Goal: Find specific page/section: Find specific page/section

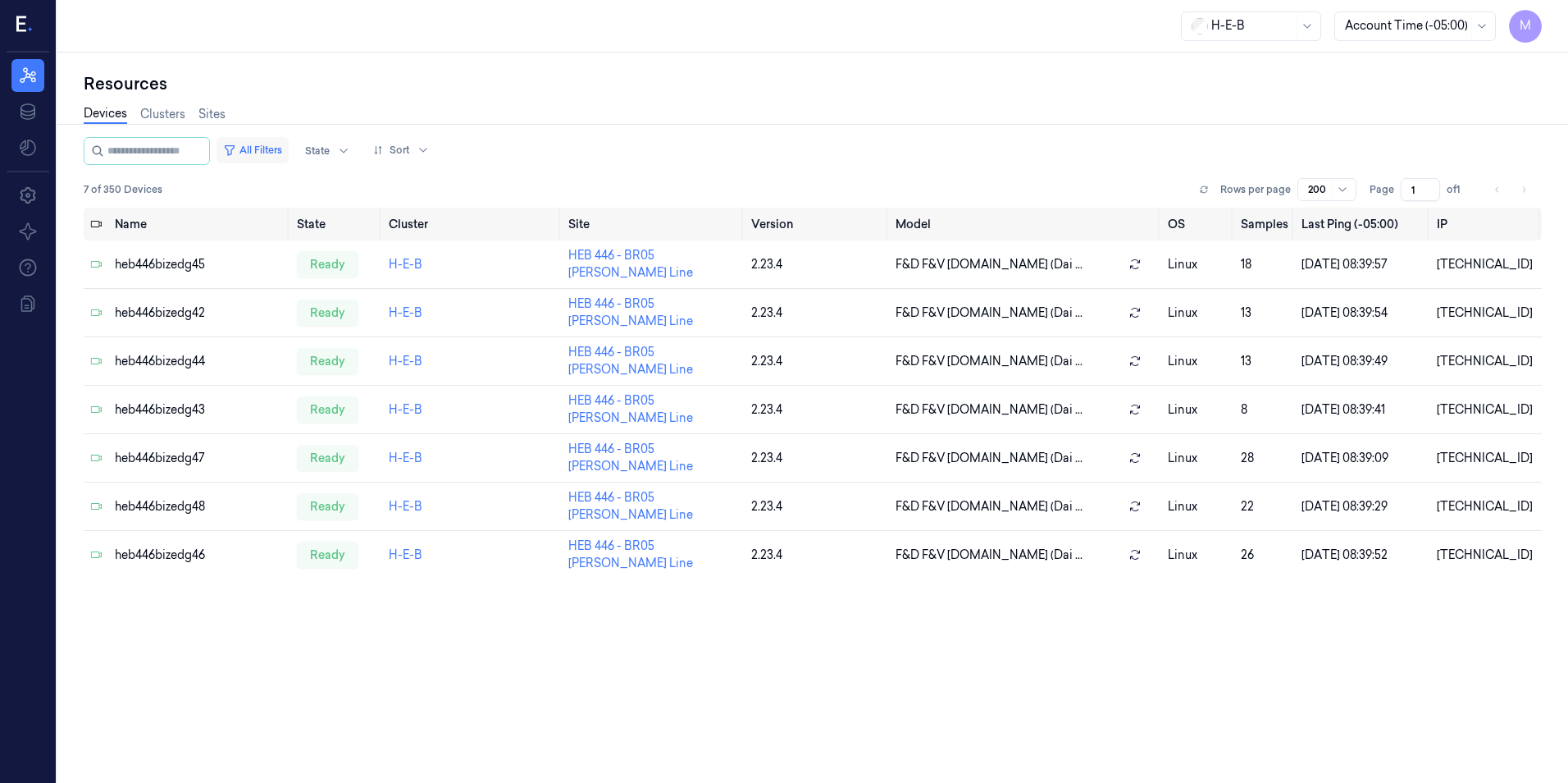
click at [270, 153] on button "All Filters" at bounding box center [253, 150] width 72 height 26
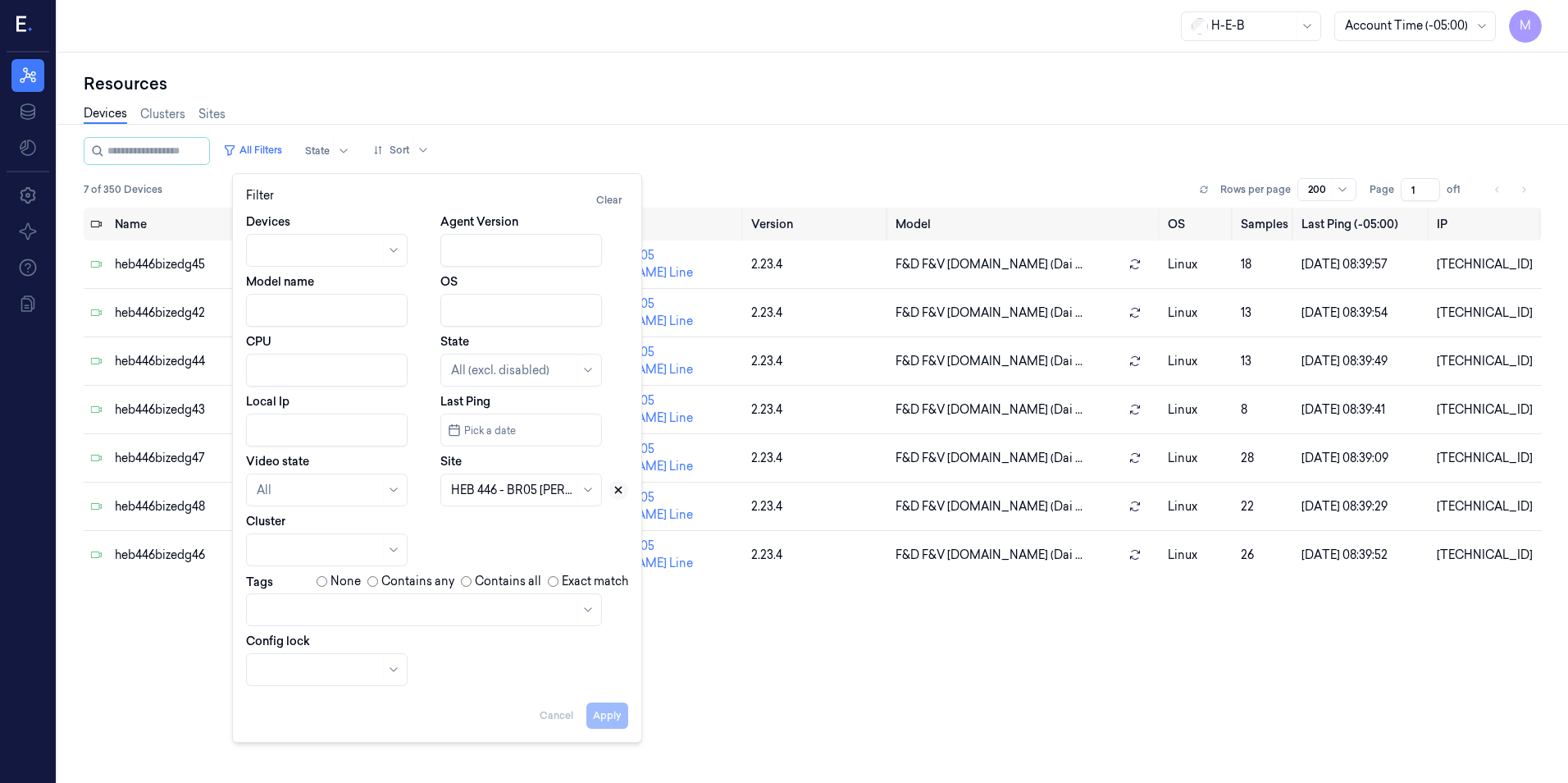
click at [625, 493] on button at bounding box center [618, 489] width 20 height 20
click at [545, 486] on div at bounding box center [502, 490] width 103 height 18
type input "210"
click at [553, 516] on div "HEB 210 - CC06 [PERSON_NAME]" at bounding box center [522, 536] width 156 height 45
click at [600, 707] on button "Apply" at bounding box center [607, 715] width 42 height 26
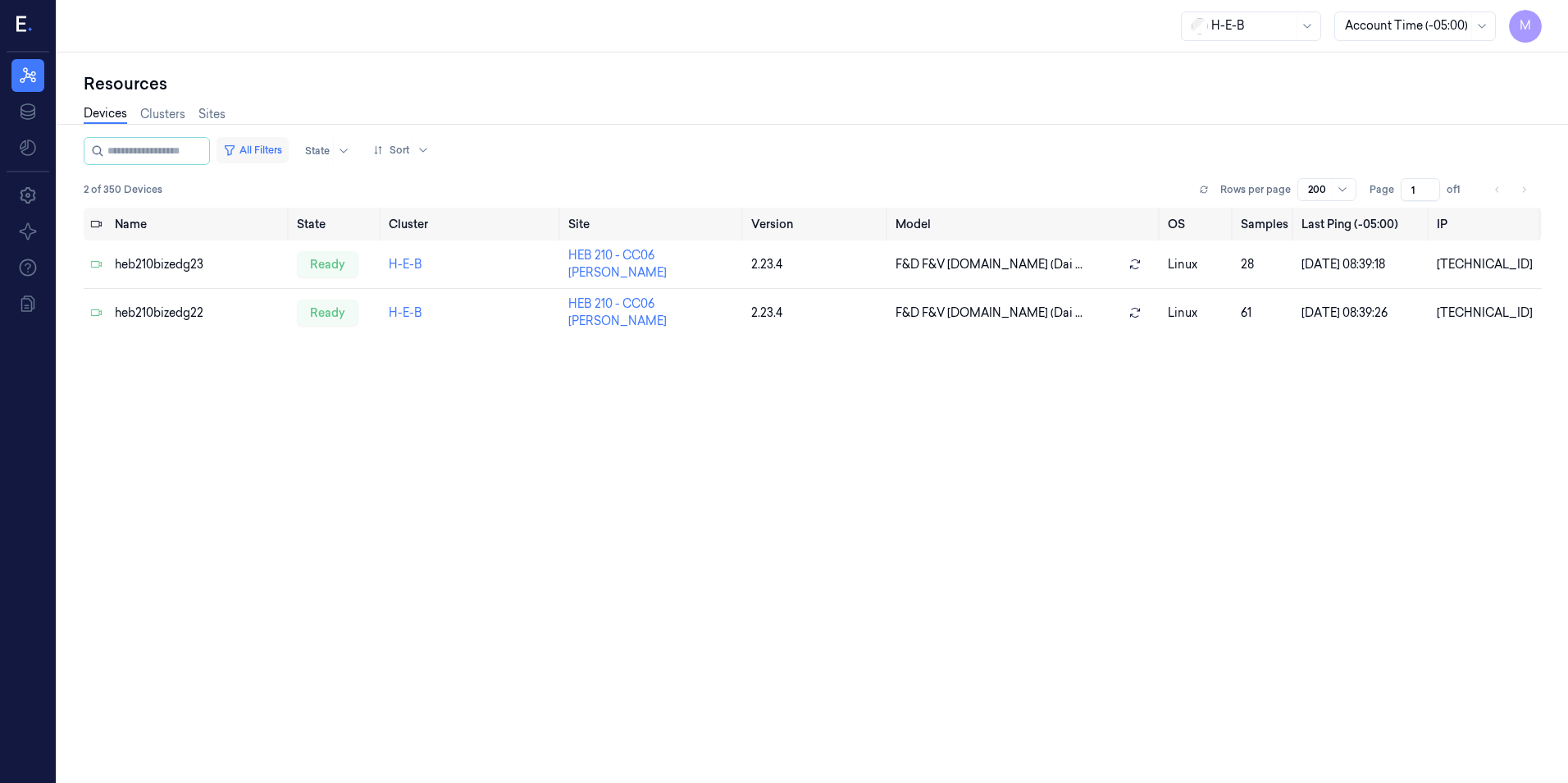
click at [279, 150] on button "All Filters" at bounding box center [253, 150] width 72 height 26
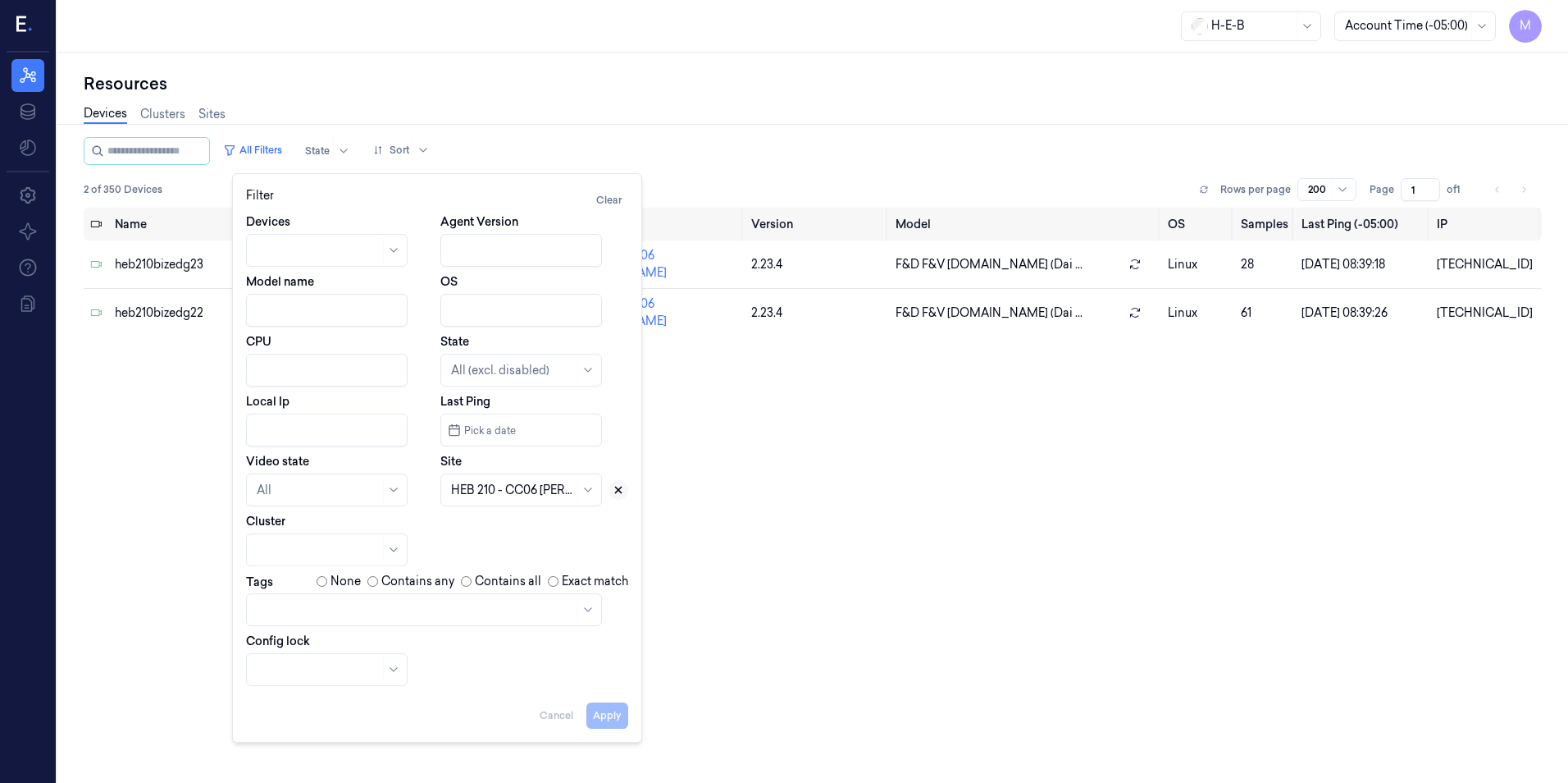
click at [623, 482] on button at bounding box center [618, 489] width 20 height 20
click at [519, 496] on div at bounding box center [502, 490] width 103 height 18
type input "705"
click at [516, 530] on div "HEB 705 - H63 [PERSON_NAME]" at bounding box center [521, 535] width 142 height 34
click at [612, 718] on button "Apply" at bounding box center [607, 715] width 42 height 26
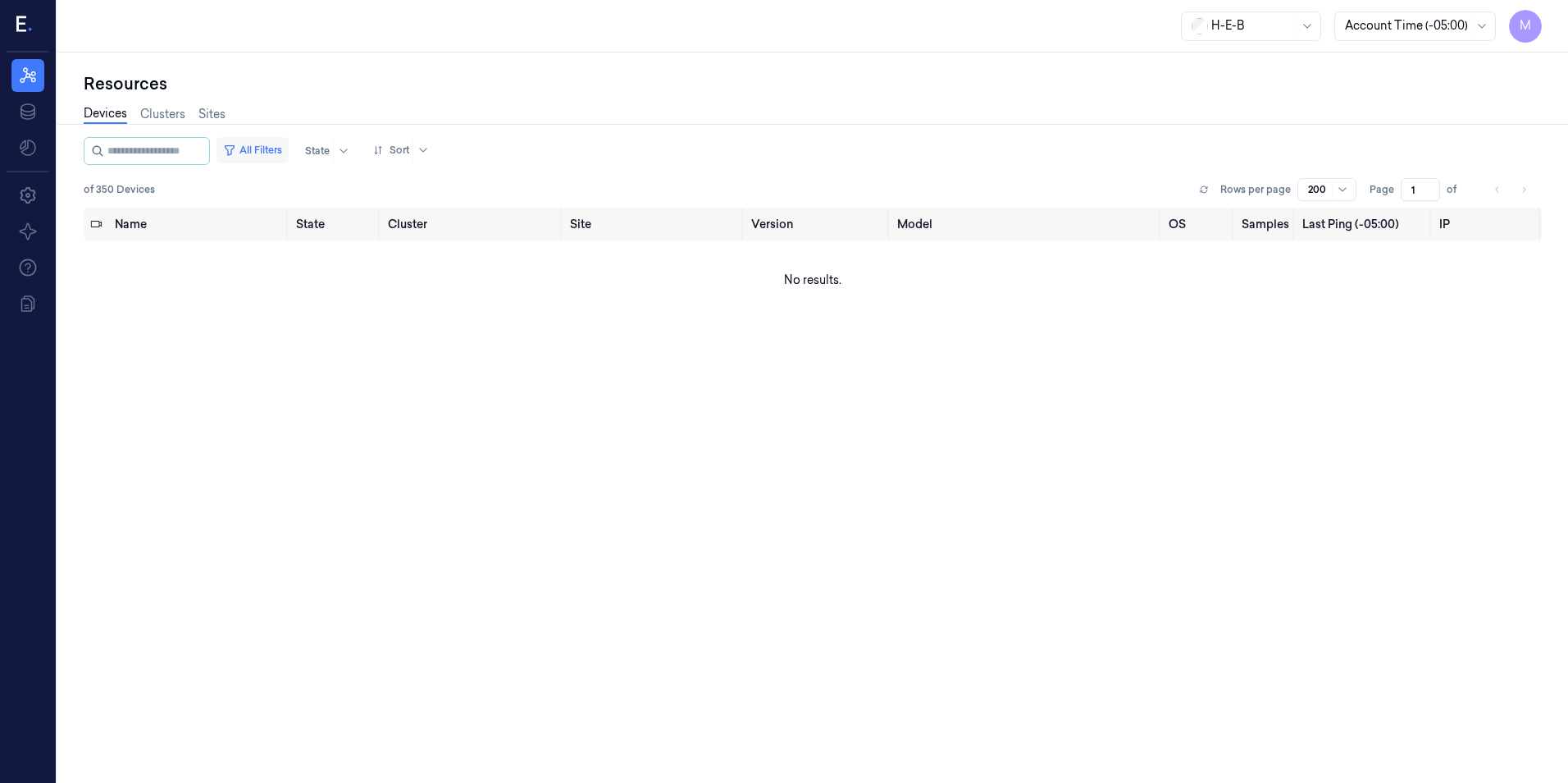
click at [278, 150] on button "All Filters" at bounding box center [253, 150] width 72 height 26
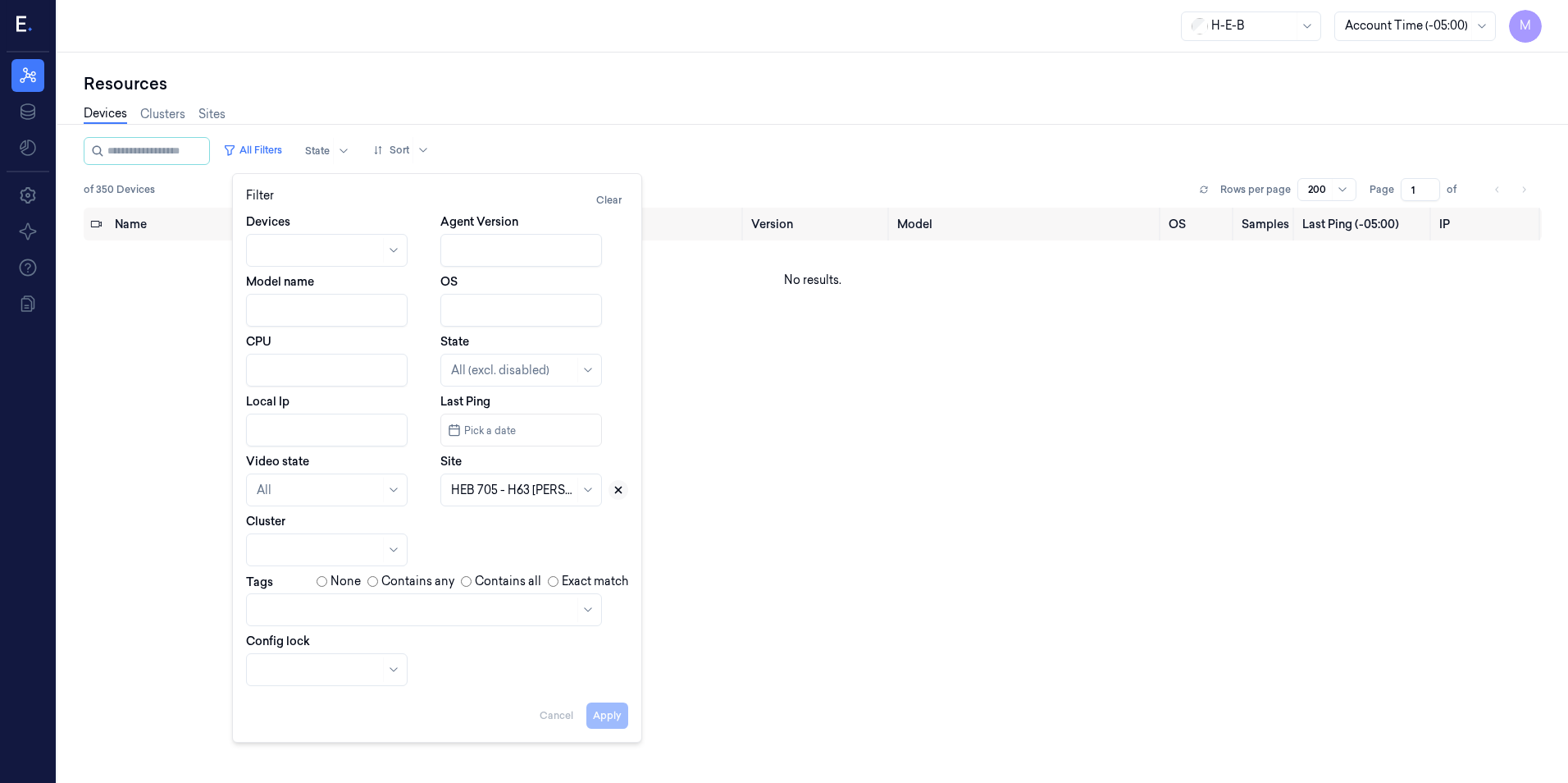
click at [618, 487] on icon at bounding box center [618, 489] width 11 height 11
click at [457, 484] on div at bounding box center [512, 490] width 123 height 18
type input "736"
click at [517, 543] on div "HEB 736 - [GEOGRAPHIC_DATA]" at bounding box center [521, 535] width 142 height 34
click at [610, 717] on button "Apply" at bounding box center [607, 715] width 42 height 26
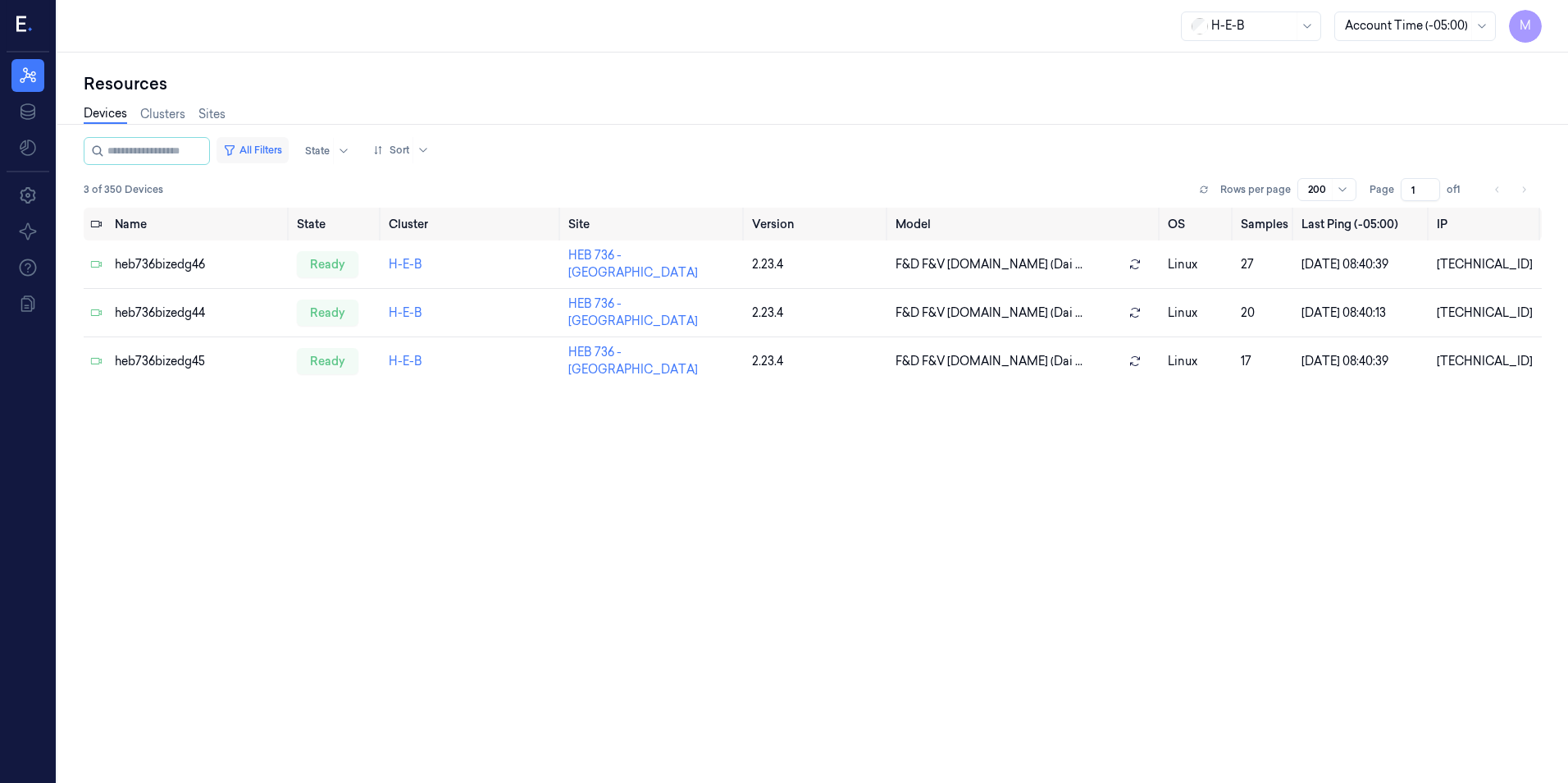
drag, startPoint x: 282, startPoint y: 148, endPoint x: 286, endPoint y: 157, distance: 9.8
click at [282, 148] on button "All Filters" at bounding box center [253, 150] width 72 height 26
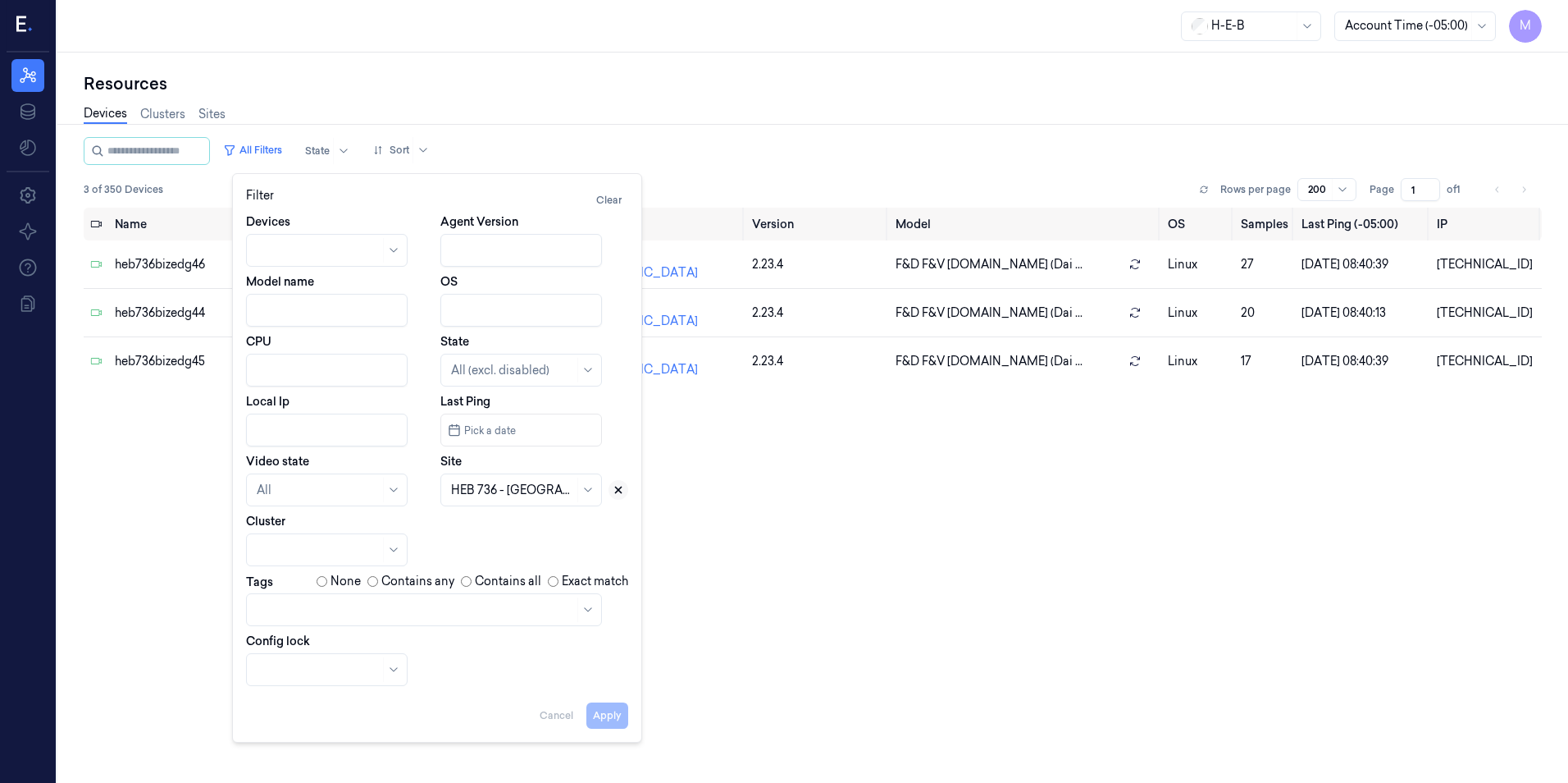
click at [619, 490] on icon at bounding box center [618, 490] width 6 height 6
click at [485, 490] on div at bounding box center [512, 490] width 123 height 18
click at [475, 496] on div at bounding box center [512, 490] width 123 height 18
type input "696"
click at [487, 528] on div "HEB 696 - [PERSON_NAME]" at bounding box center [521, 535] width 142 height 34
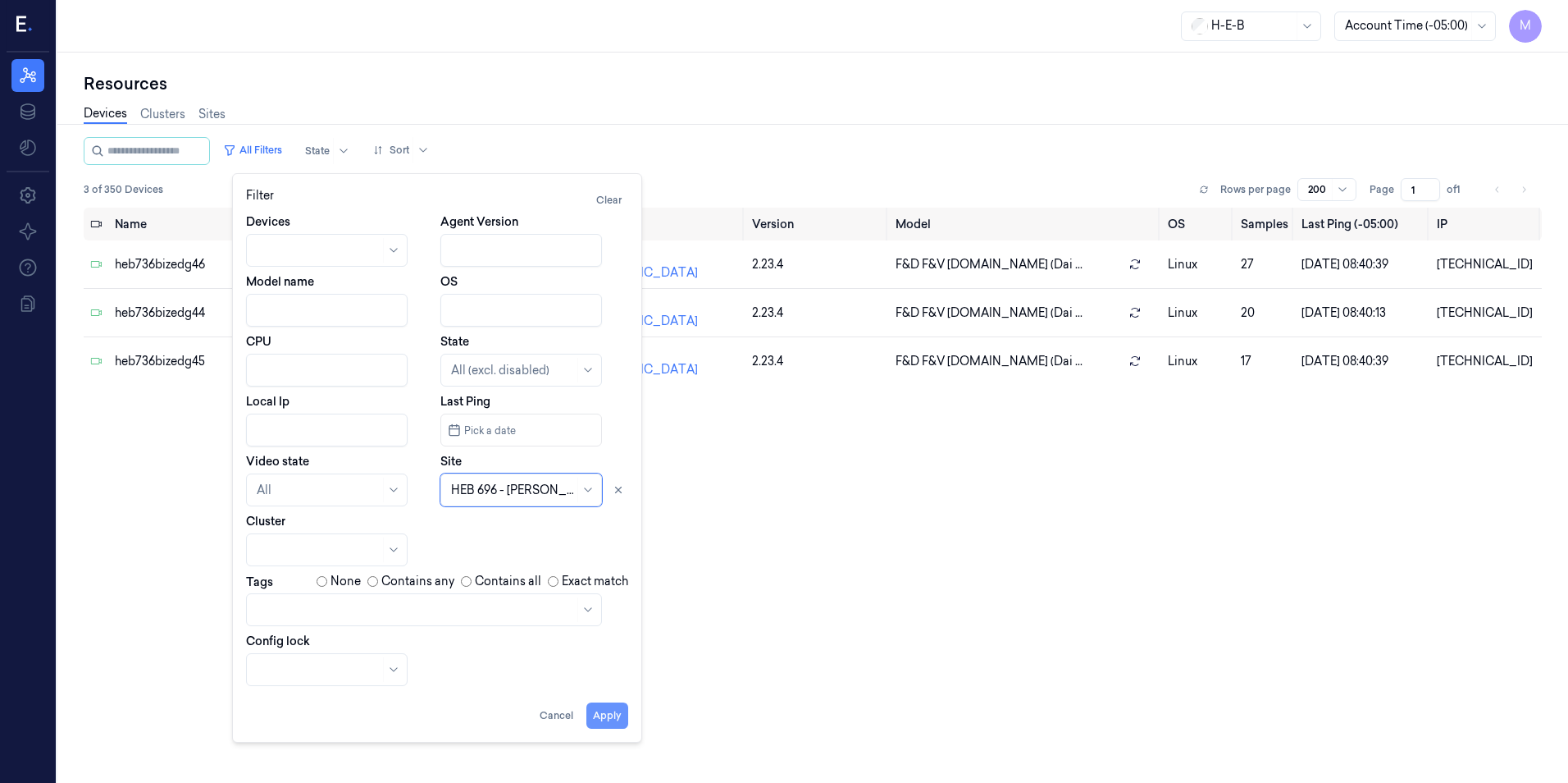
click at [599, 711] on button "Apply" at bounding box center [607, 715] width 42 height 26
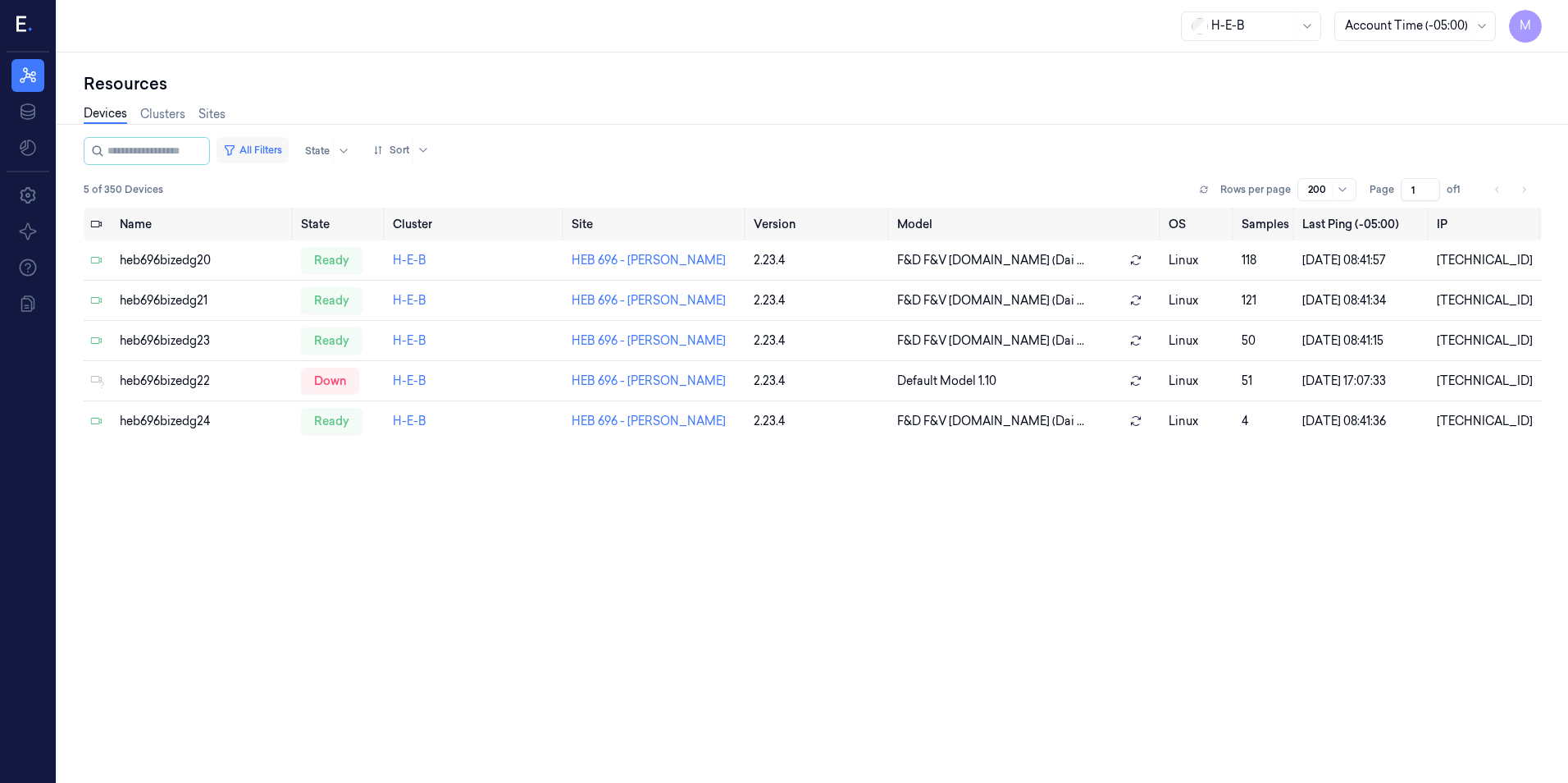
click at [271, 156] on button "All Filters" at bounding box center [253, 150] width 72 height 26
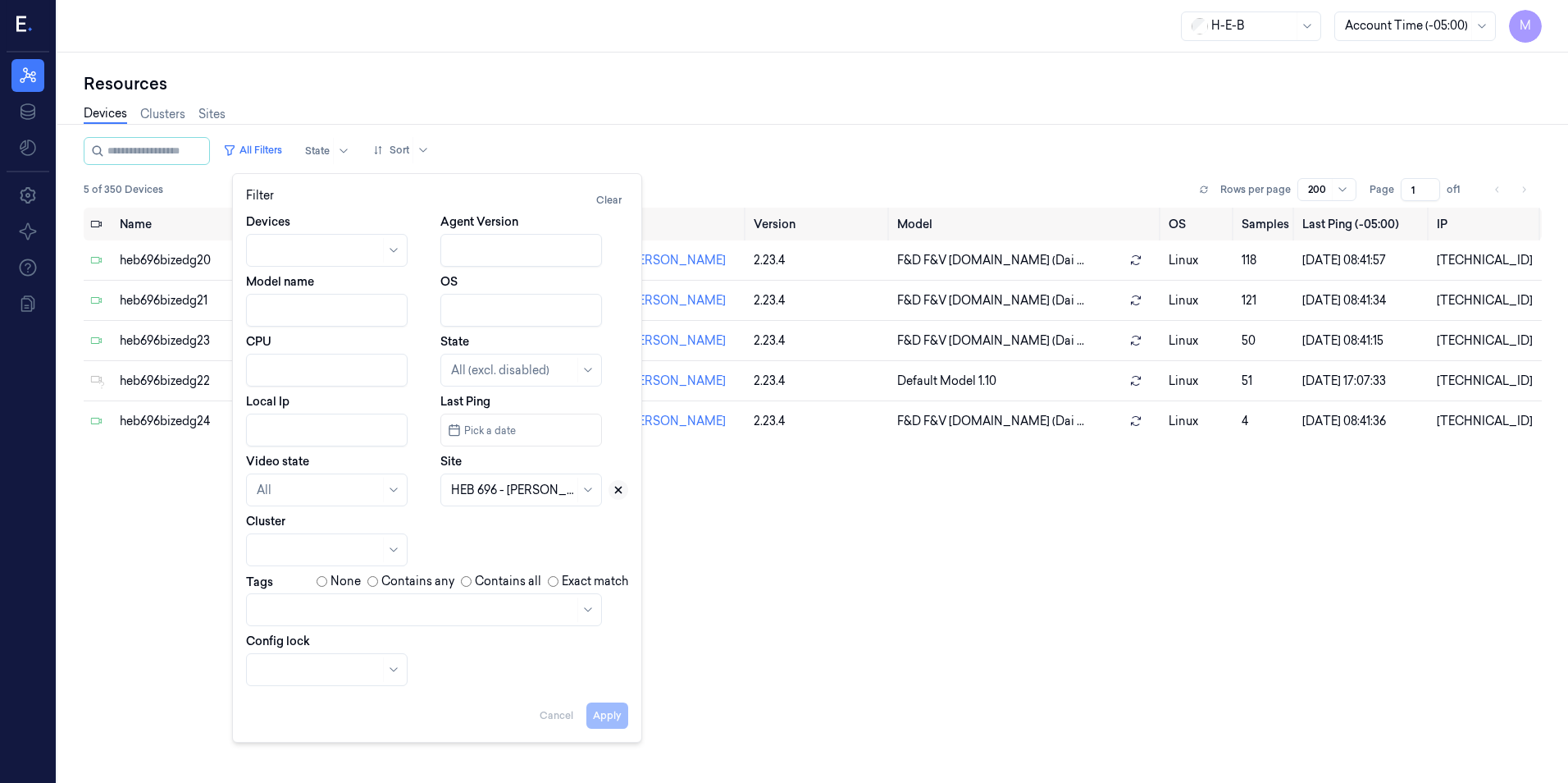
click at [621, 490] on icon at bounding box center [618, 489] width 11 height 11
click at [542, 493] on div at bounding box center [512, 490] width 123 height 18
type input "746"
click at [514, 541] on div "HEB 746 - [GEOGRAPHIC_DATA] 03" at bounding box center [521, 544] width 142 height 52
click at [610, 720] on button "Apply" at bounding box center [607, 715] width 42 height 26
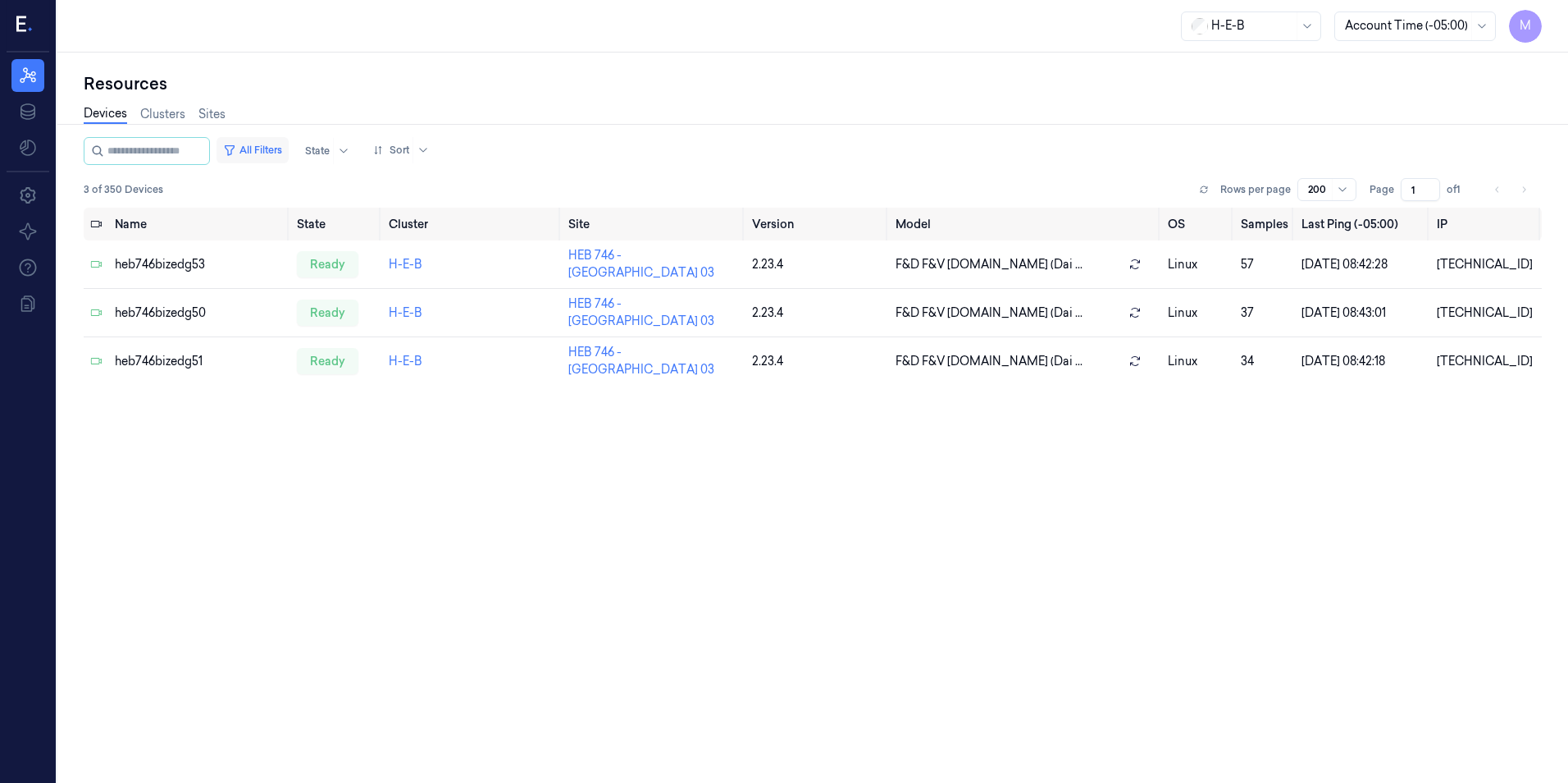
click at [279, 153] on button "All Filters" at bounding box center [253, 150] width 72 height 26
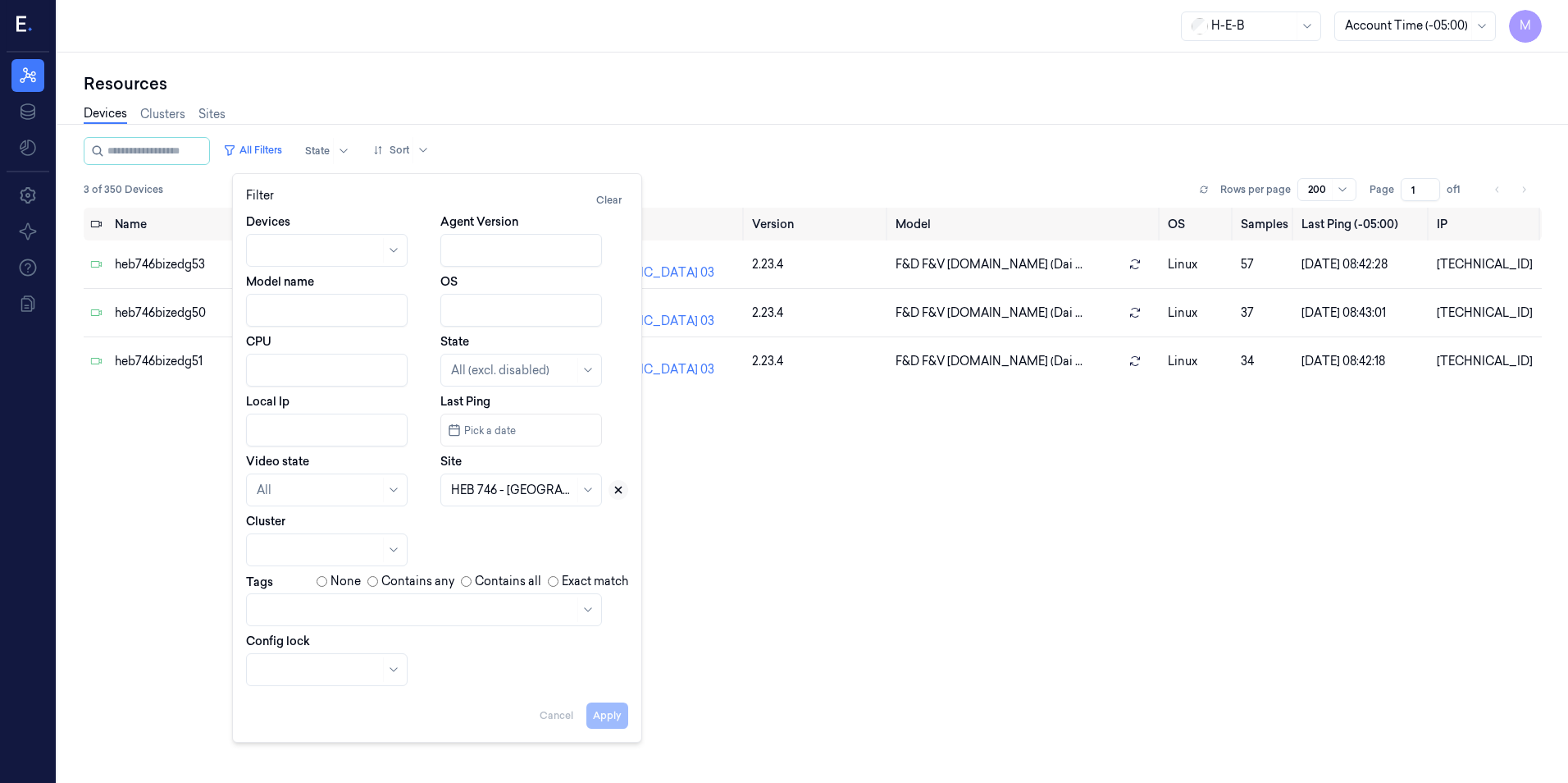
click at [625, 493] on button at bounding box center [618, 489] width 20 height 20
click at [514, 492] on div at bounding box center [512, 490] width 123 height 18
type input "57"
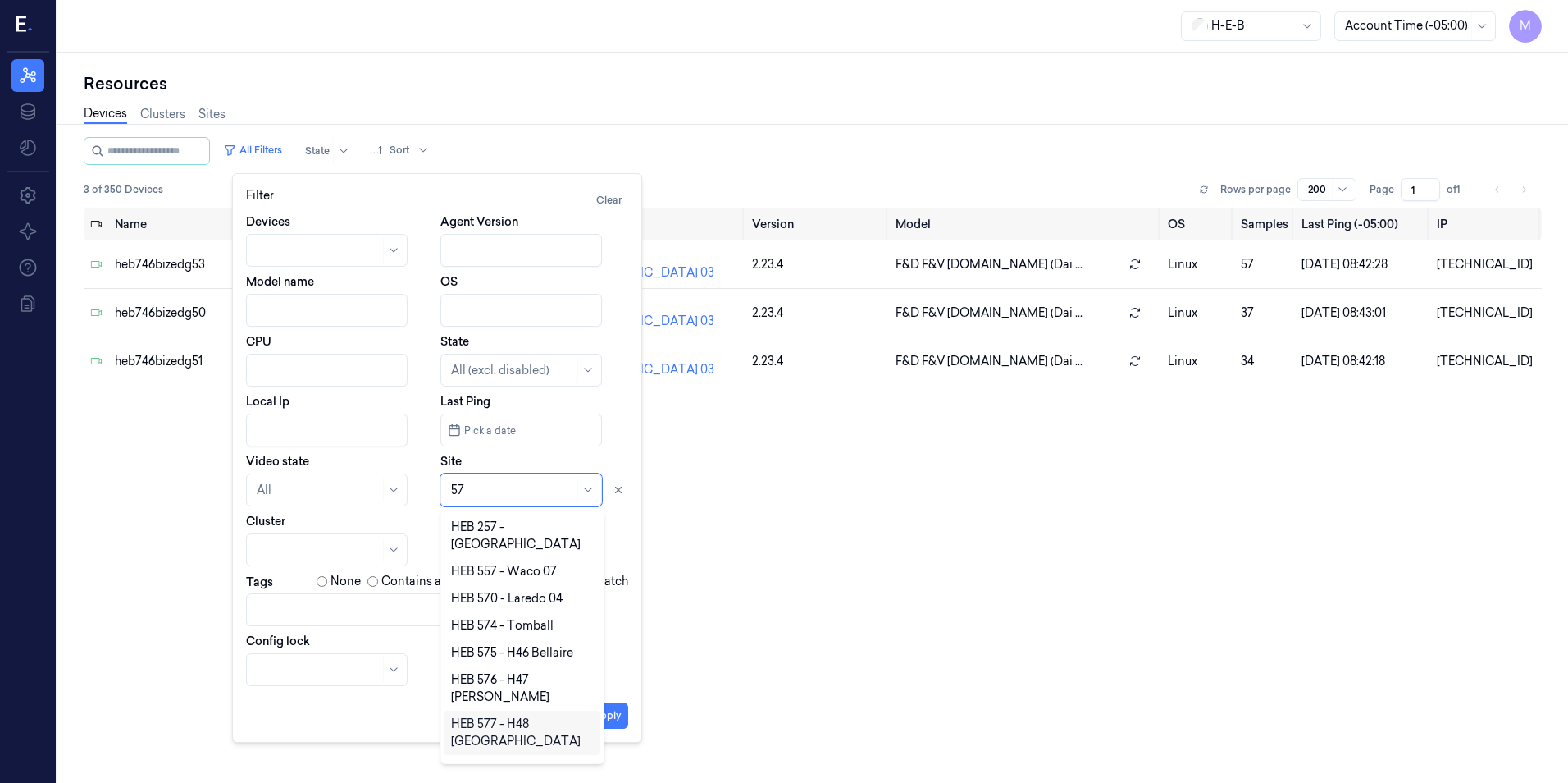
drag, startPoint x: 601, startPoint y: 692, endPoint x: 600, endPoint y: 760, distance: 68.0
click at [600, 760] on div "HEB 257 - [GEOGRAPHIC_DATA] HEB 557 - Waco 07 HEB 570 - Laredo 04 HEB 574 - [GE…" at bounding box center [522, 636] width 164 height 254
click at [508, 745] on div "HEB 57 - CC18 SPI" at bounding box center [500, 753] width 99 height 18
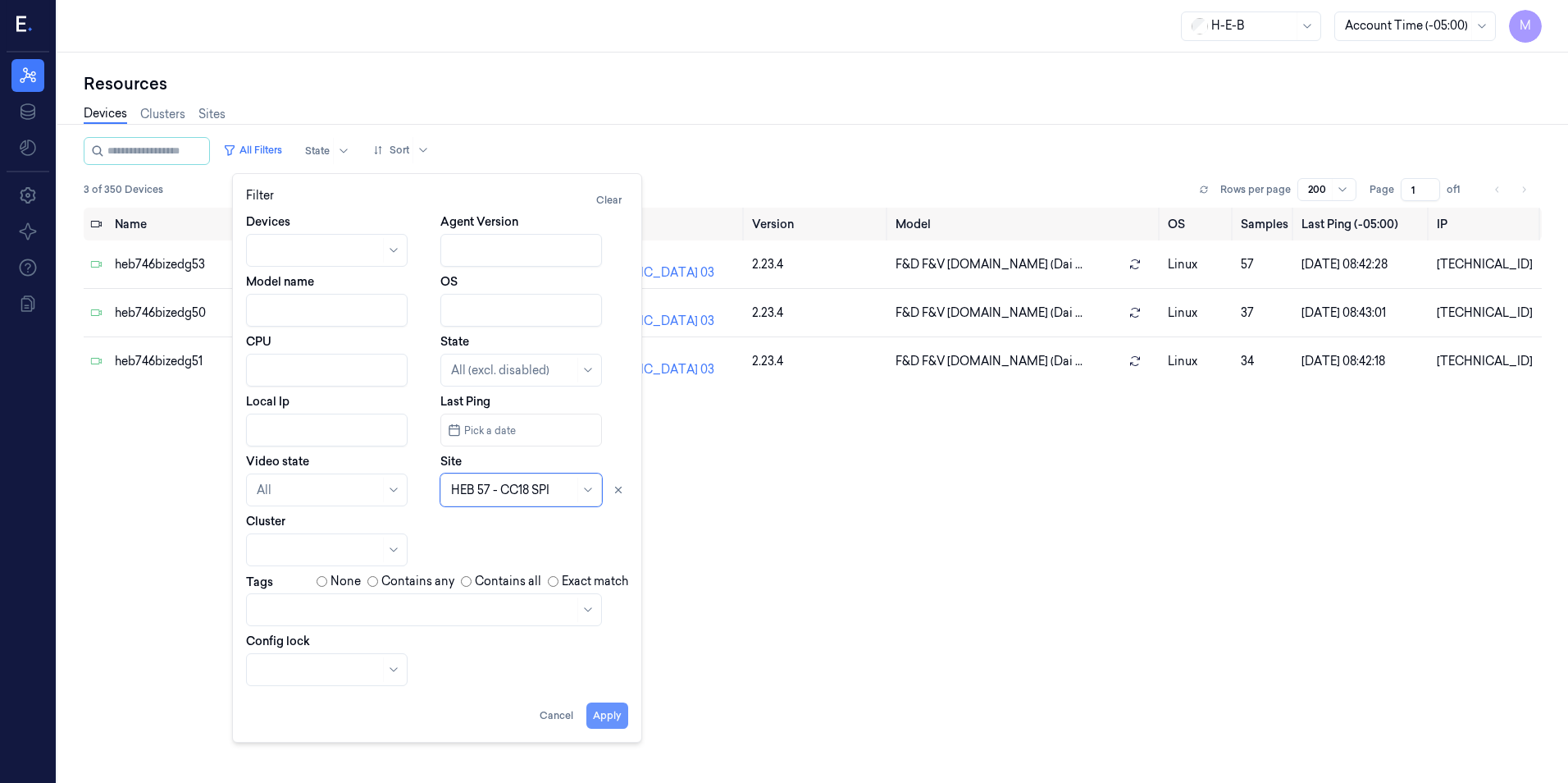
click at [615, 720] on button "Apply" at bounding box center [607, 715] width 42 height 26
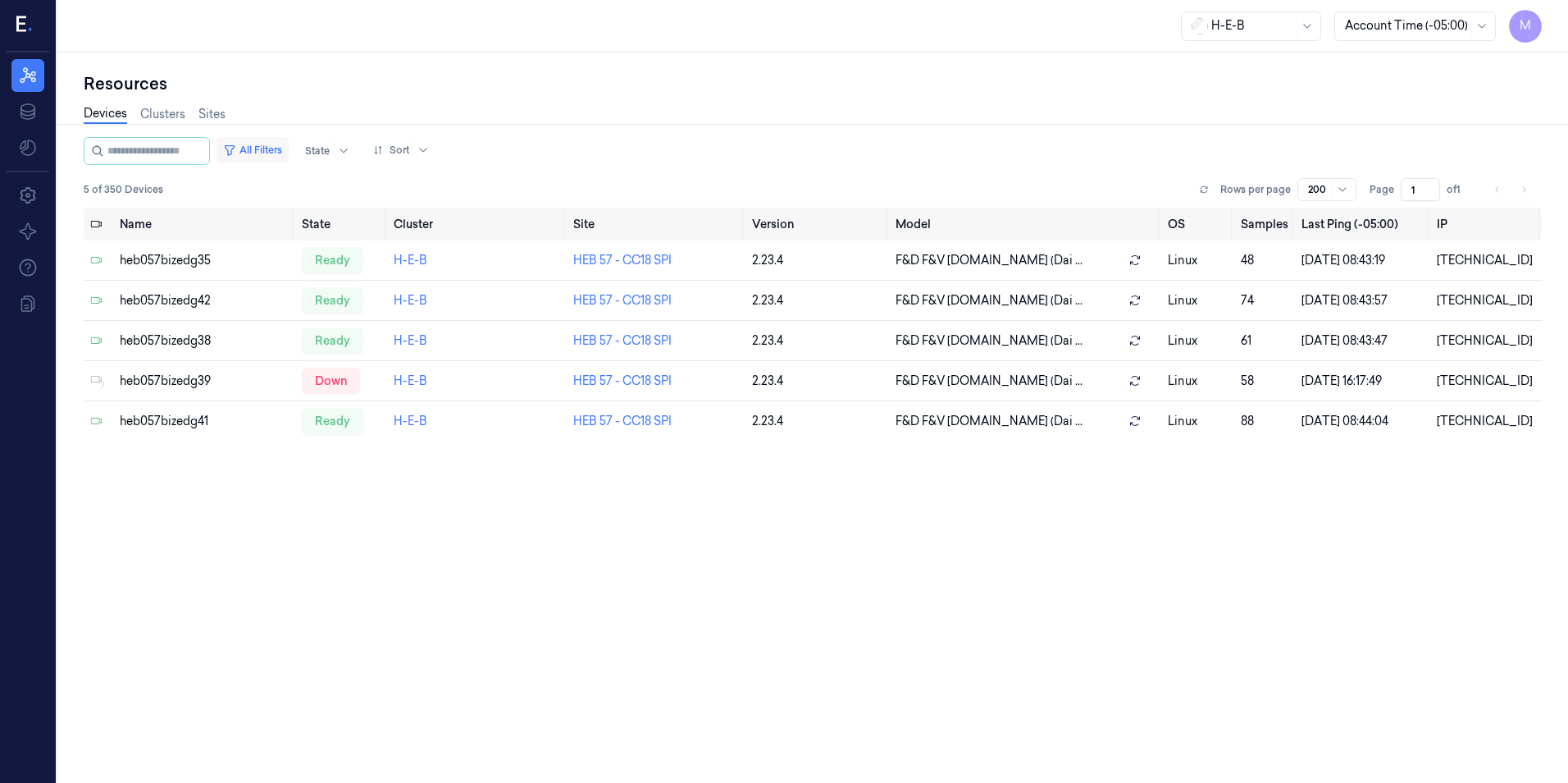
click at [263, 140] on button "All Filters" at bounding box center [253, 150] width 72 height 26
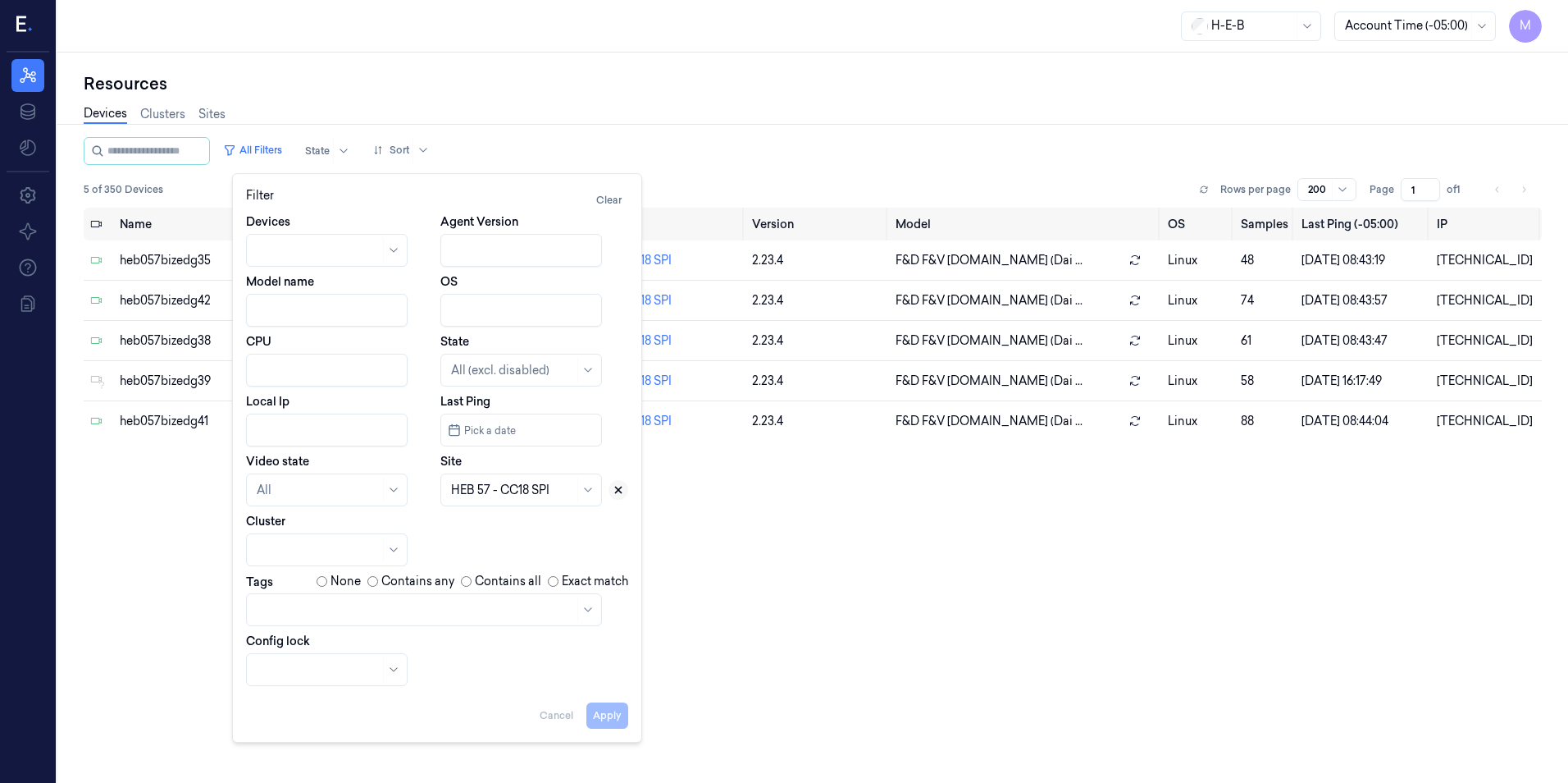
click at [618, 497] on button at bounding box center [618, 489] width 20 height 20
click at [490, 496] on div at bounding box center [502, 490] width 103 height 18
type input "696"
click at [524, 532] on div "HEB 696 - [PERSON_NAME]" at bounding box center [521, 535] width 142 height 34
click at [600, 723] on button "Apply" at bounding box center [607, 715] width 42 height 26
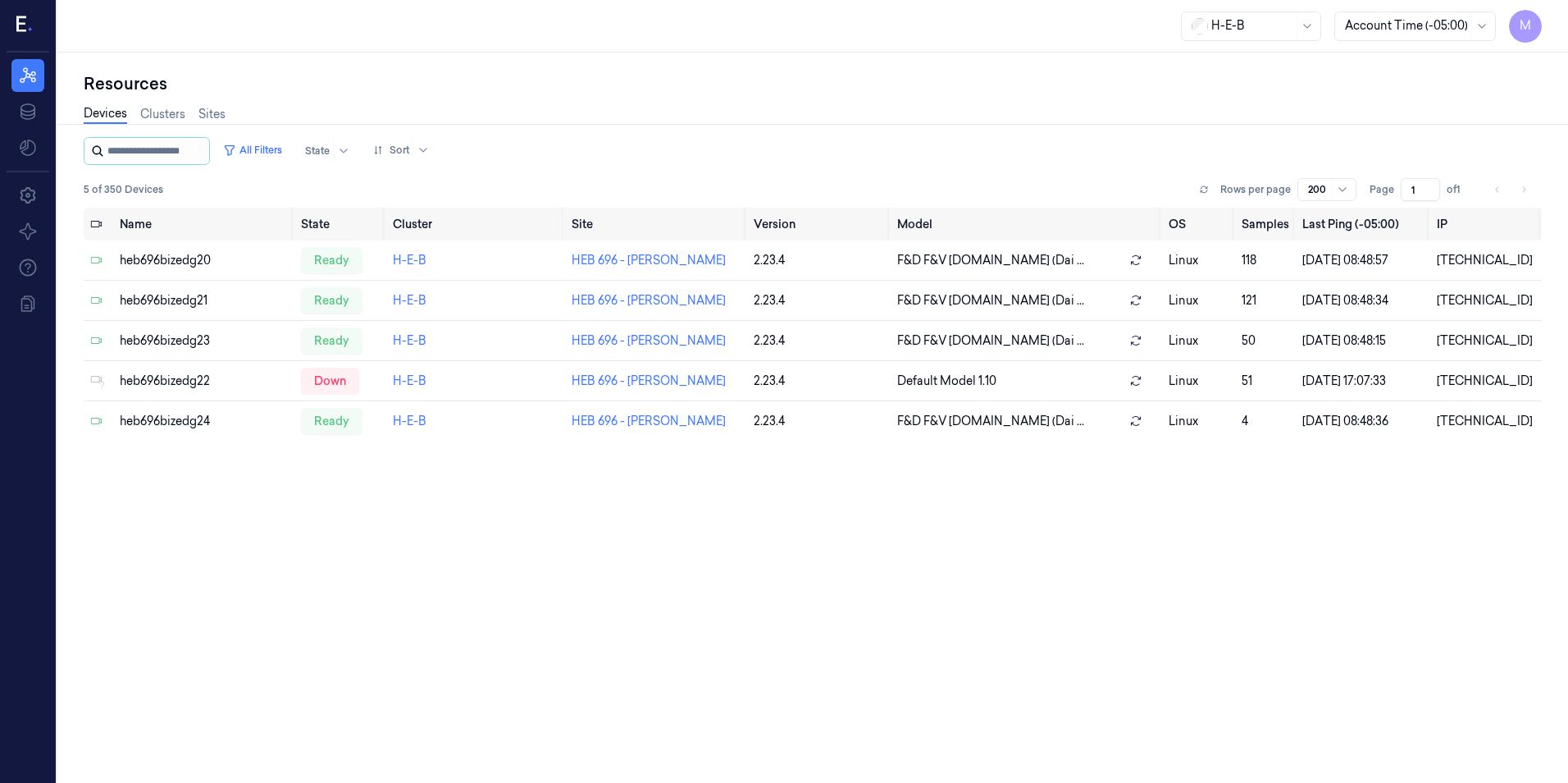
click at [119, 155] on input "string" at bounding box center [157, 151] width 99 height 26
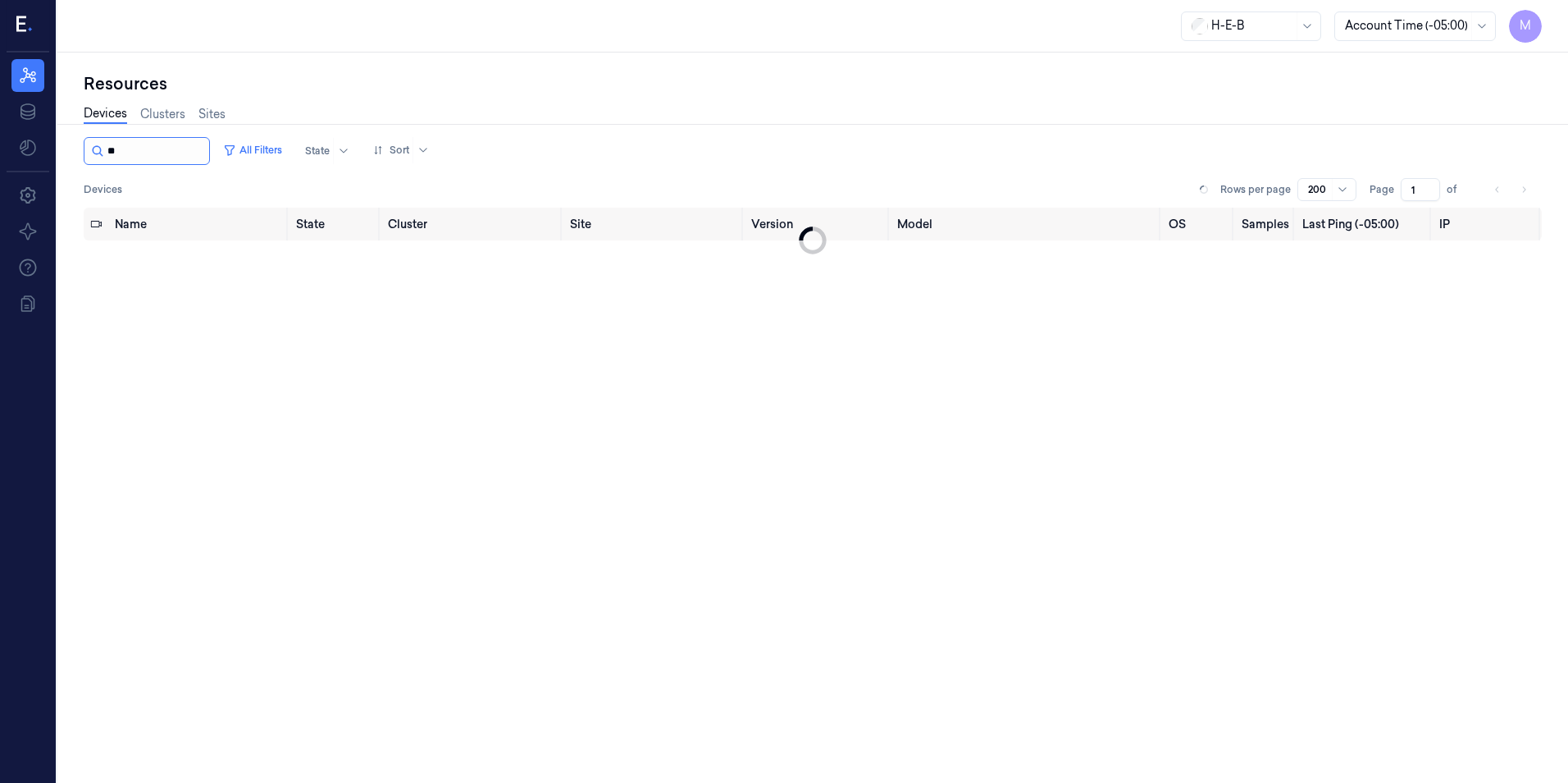
type input "***"
drag, startPoint x: 150, startPoint y: 156, endPoint x: 98, endPoint y: 157, distance: 52.0
click at [98, 157] on div at bounding box center [147, 151] width 126 height 28
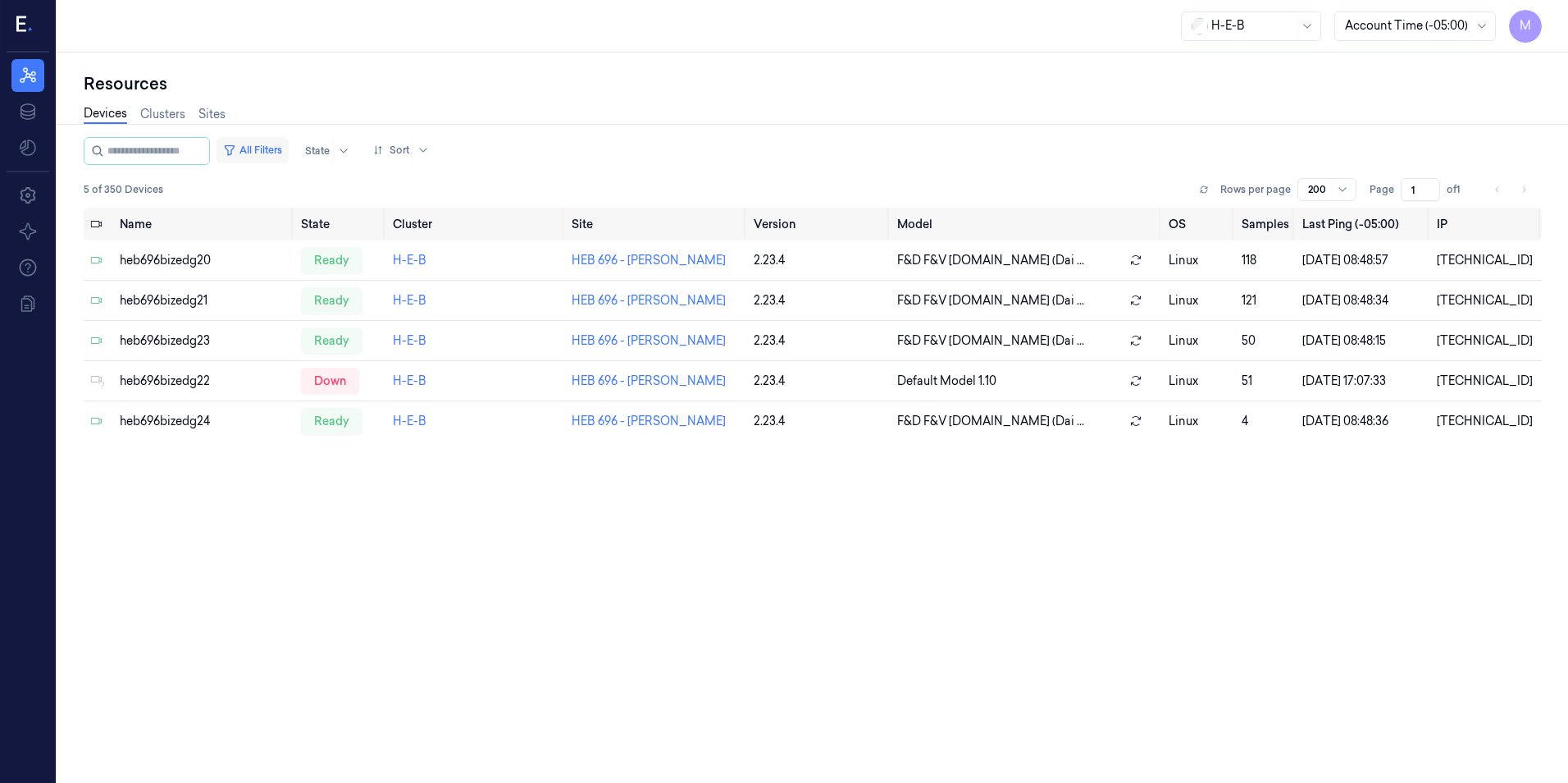
click at [268, 148] on button "All Filters" at bounding box center [253, 150] width 72 height 26
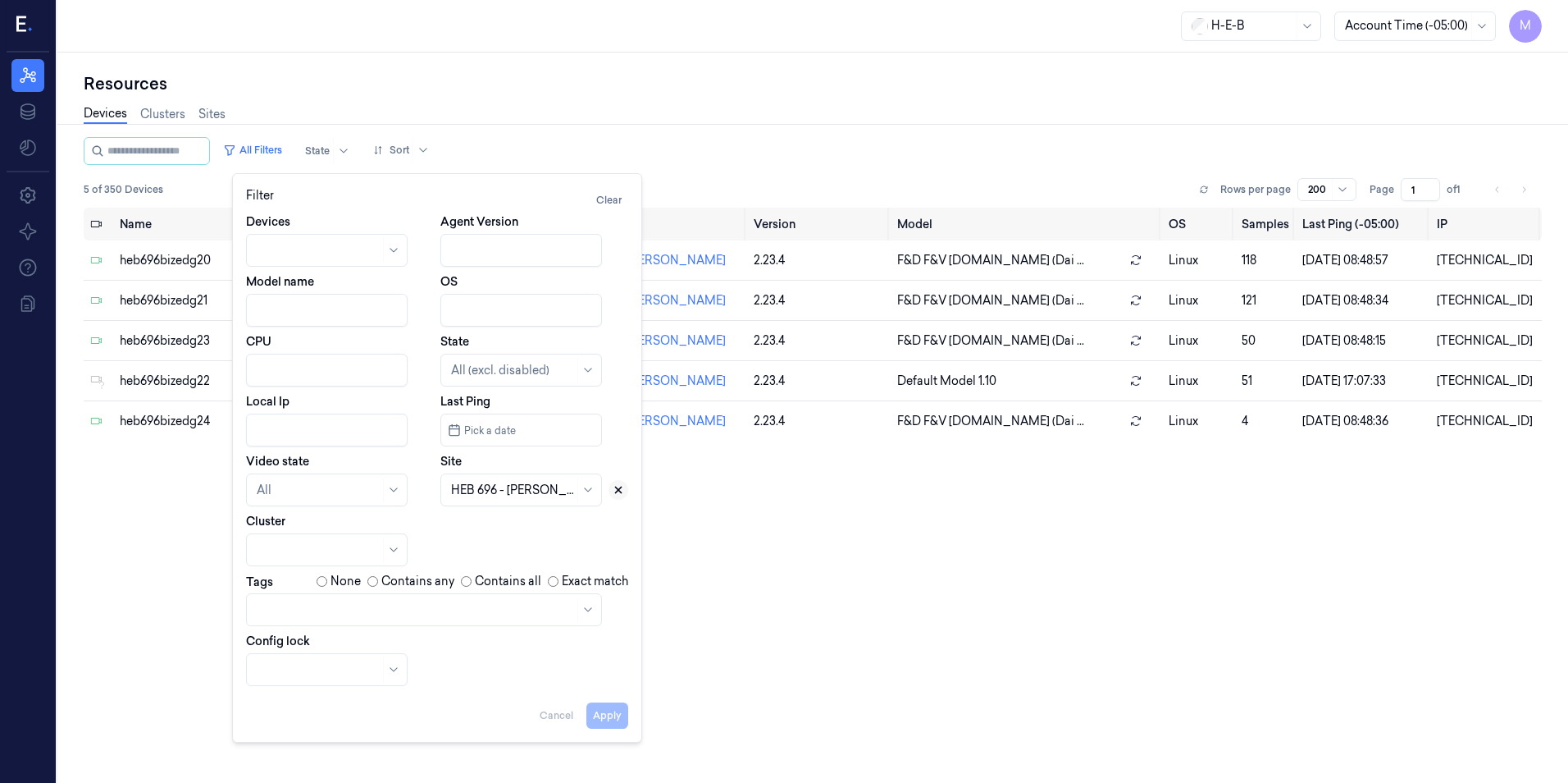
click at [616, 489] on icon at bounding box center [618, 490] width 6 height 6
click at [531, 491] on div at bounding box center [512, 490] width 123 height 18
type input "709"
click at [543, 524] on div "HEB 709 - H62 Fry" at bounding box center [499, 526] width 98 height 18
click at [601, 714] on button "Apply" at bounding box center [607, 715] width 42 height 26
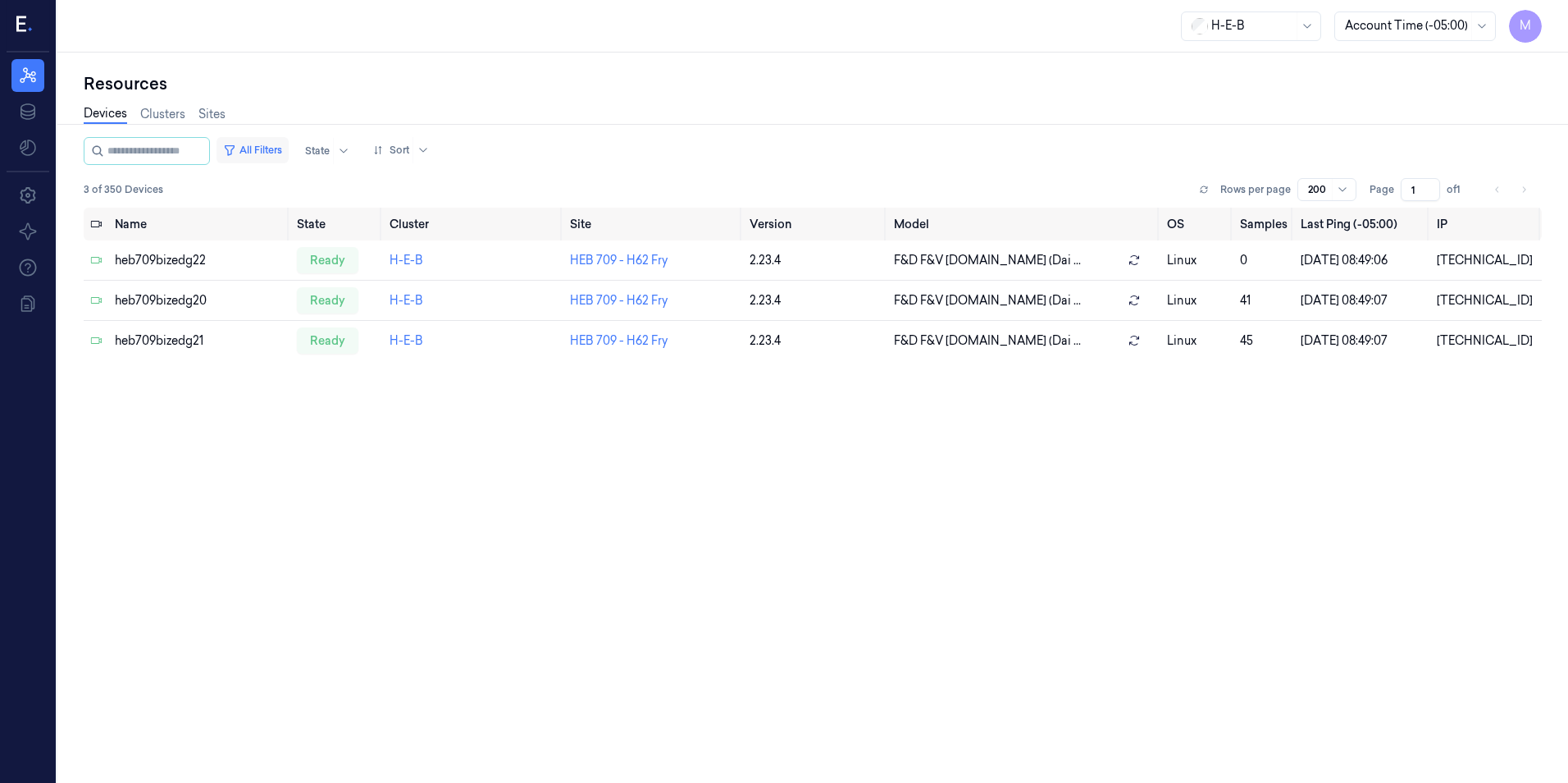
click at [275, 150] on button "All Filters" at bounding box center [253, 150] width 72 height 26
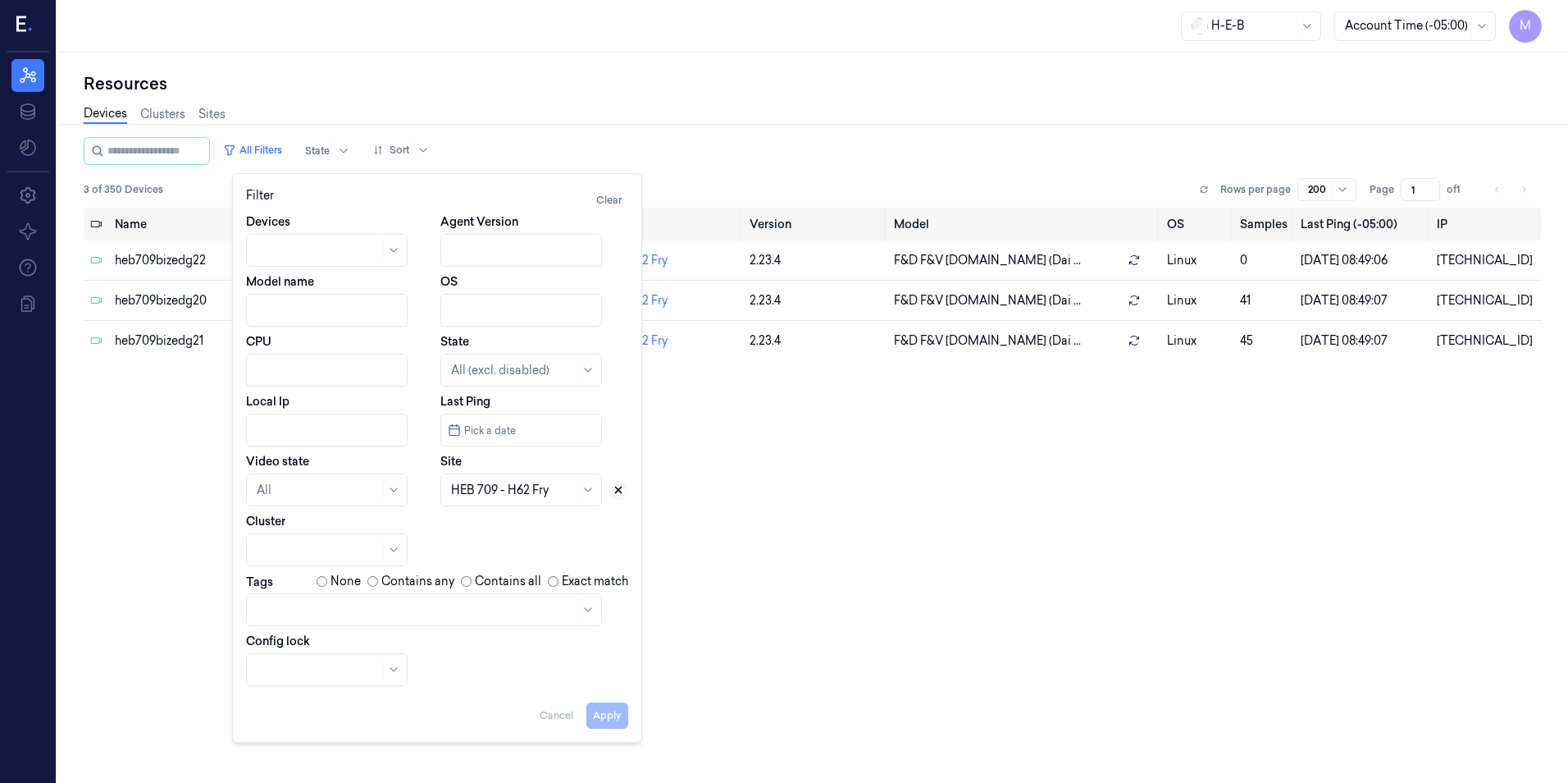
click at [619, 489] on icon at bounding box center [618, 490] width 6 height 6
click at [553, 486] on div at bounding box center [502, 490] width 103 height 18
type input "790"
click at [514, 530] on div "HEB 790 - Plano" at bounding box center [494, 526] width 88 height 18
click at [607, 723] on button "Apply" at bounding box center [607, 715] width 42 height 26
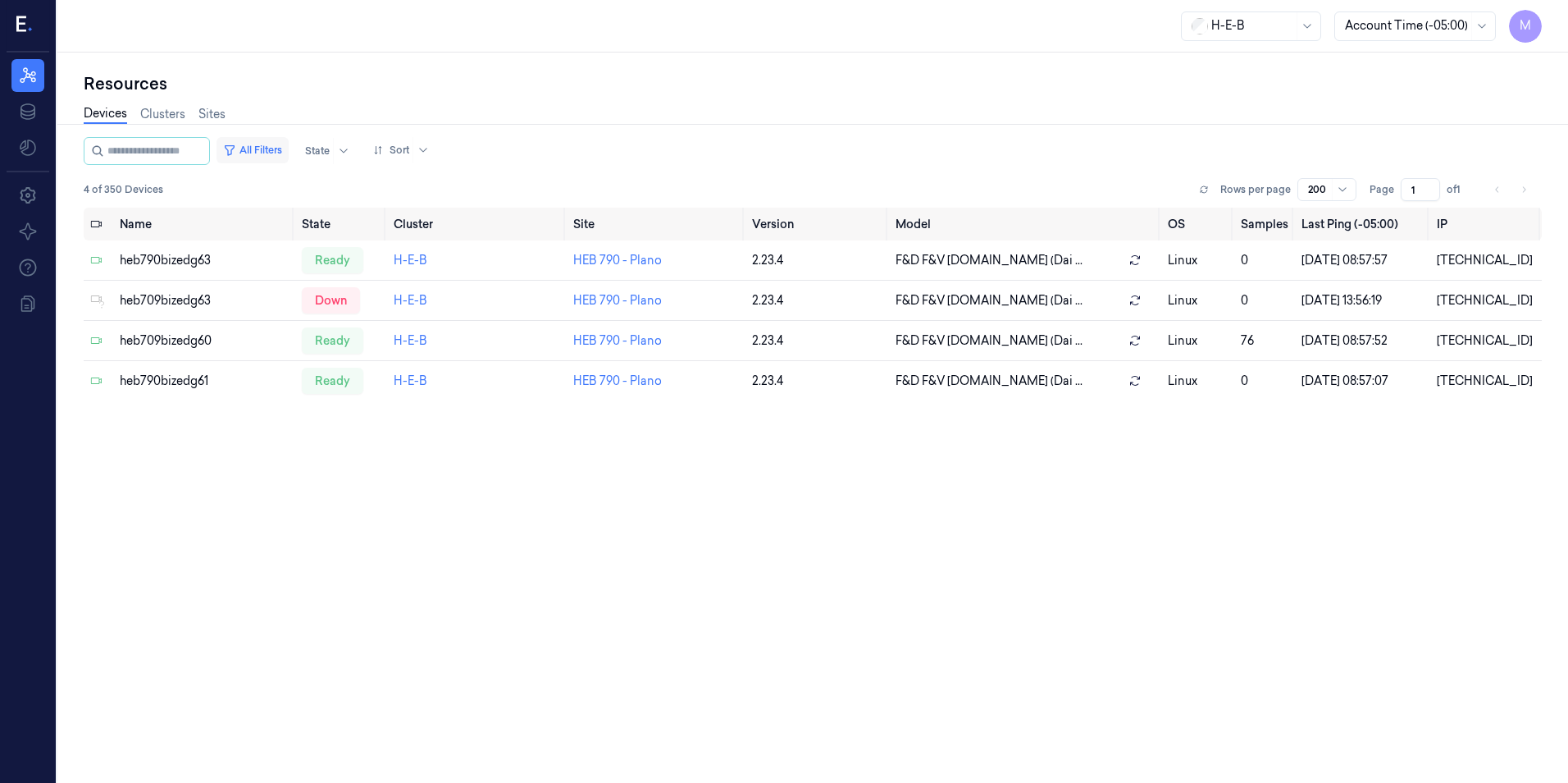
drag, startPoint x: 277, startPoint y: 153, endPoint x: 288, endPoint y: 163, distance: 14.9
click at [277, 153] on button "All Filters" at bounding box center [253, 150] width 72 height 26
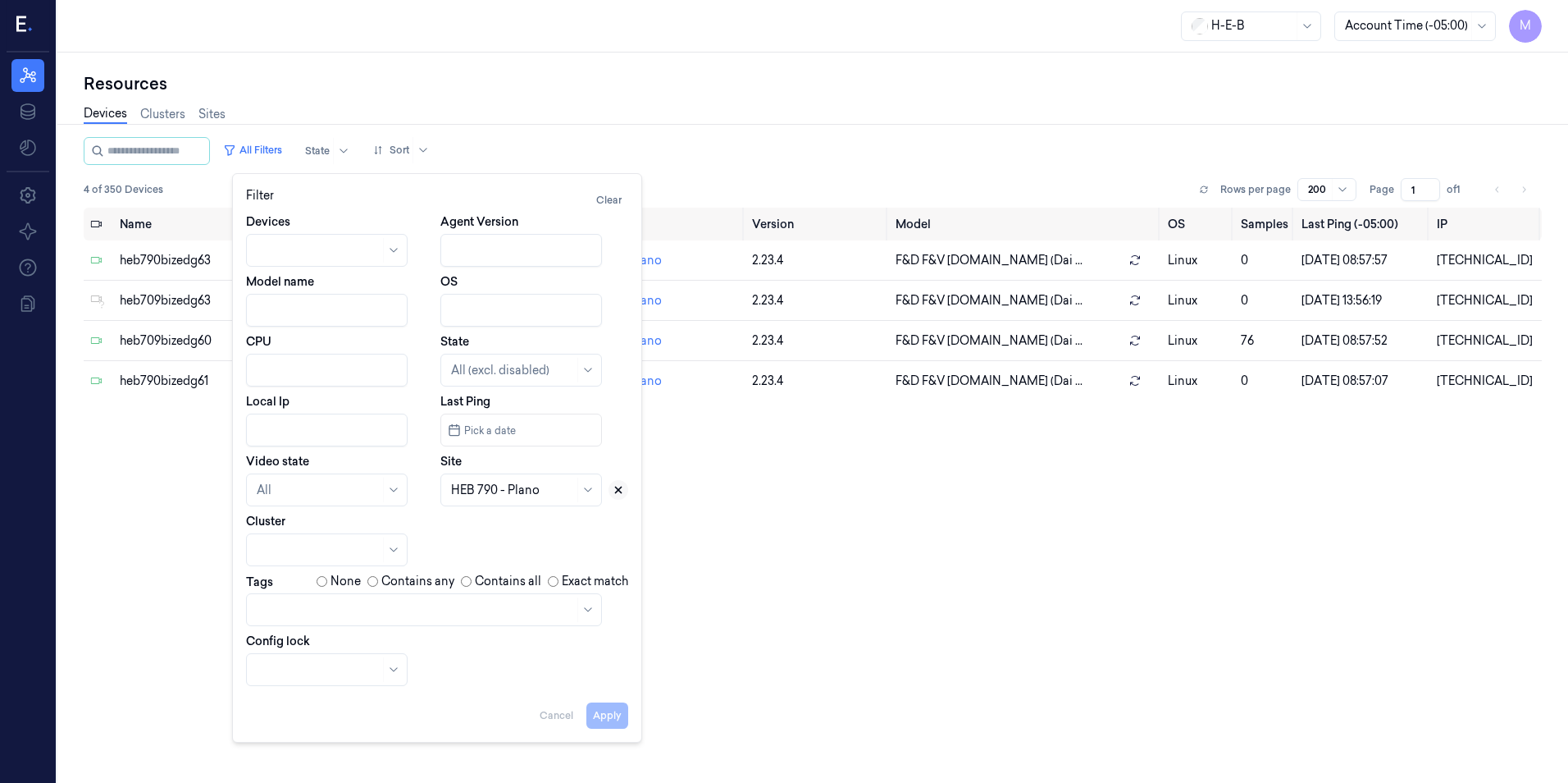
click at [617, 493] on icon at bounding box center [618, 489] width 11 height 11
click at [493, 493] on div at bounding box center [502, 490] width 103 height 18
type input "705"
click at [490, 545] on div "HEB 705 - H63 [PERSON_NAME]" at bounding box center [521, 535] width 142 height 34
click at [602, 718] on button "Apply" at bounding box center [607, 715] width 42 height 26
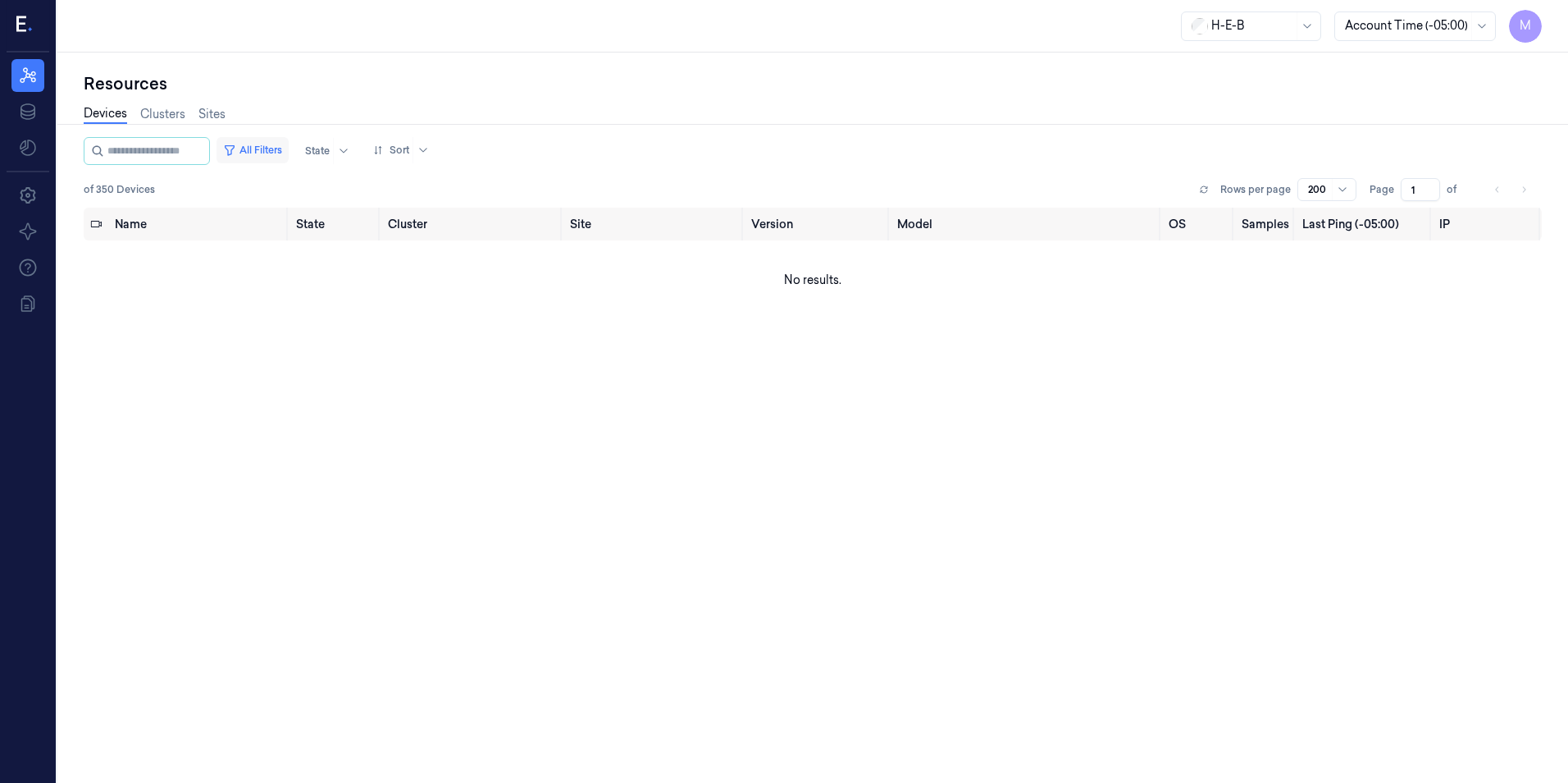
click at [277, 148] on button "All Filters" at bounding box center [253, 150] width 72 height 26
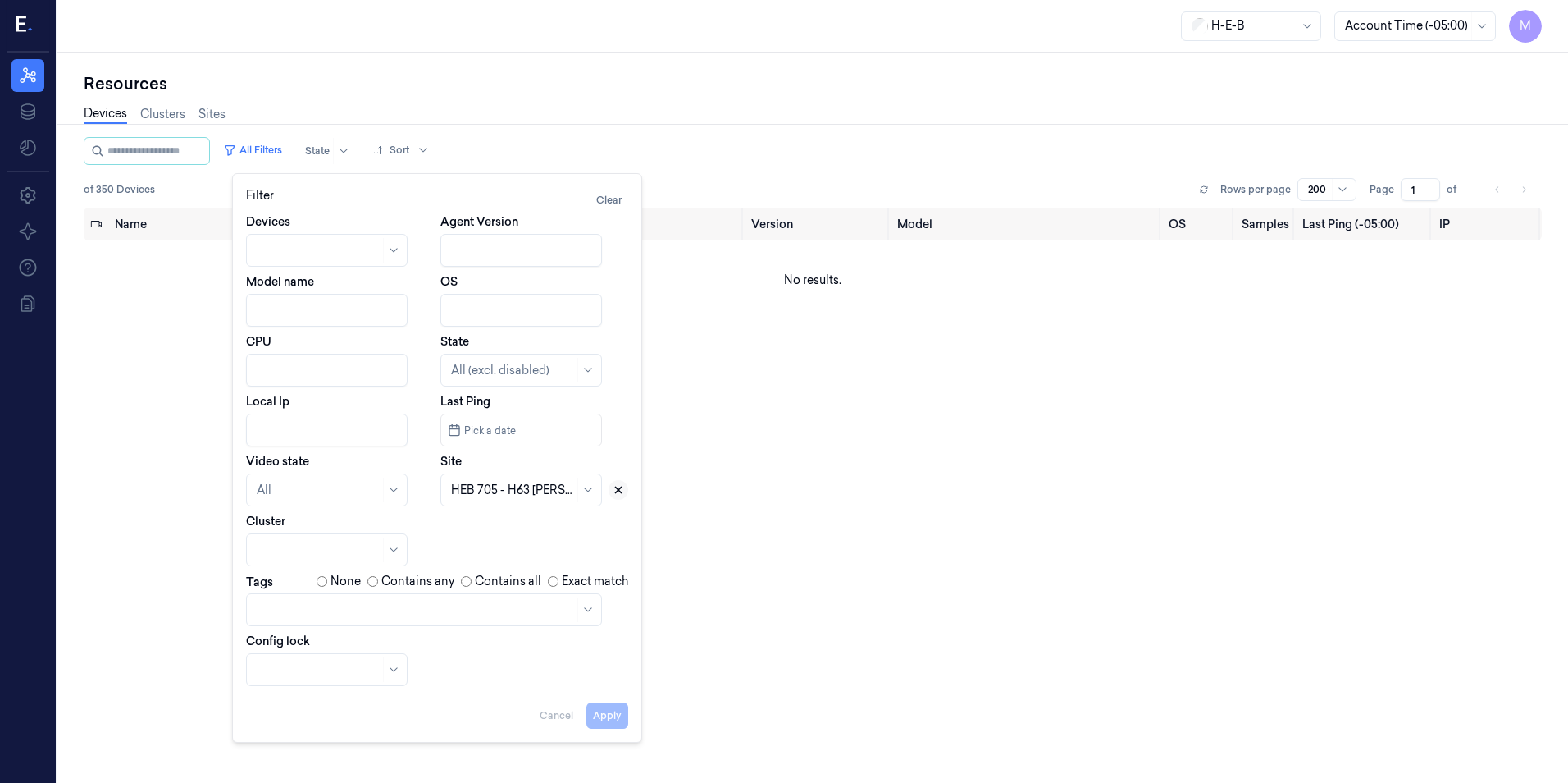
click at [618, 487] on icon at bounding box center [618, 489] width 11 height 11
click at [474, 494] on div at bounding box center [512, 490] width 123 height 18
type input "696"
click at [516, 529] on div "HEB 696 - [PERSON_NAME]" at bounding box center [521, 535] width 142 height 34
click at [608, 714] on button "Apply" at bounding box center [607, 715] width 42 height 26
